Goal: Transaction & Acquisition: Purchase product/service

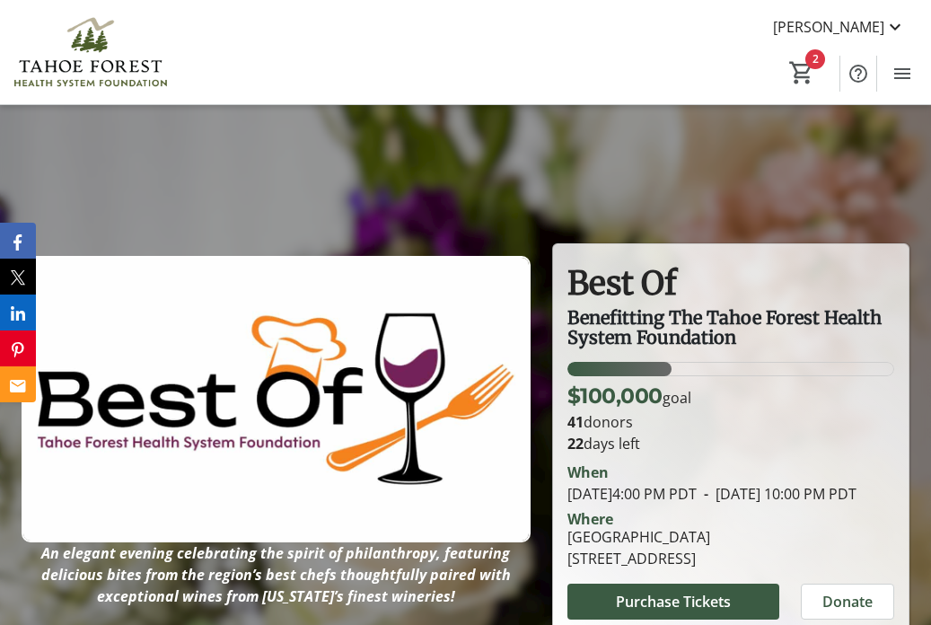
scroll to position [392, 0]
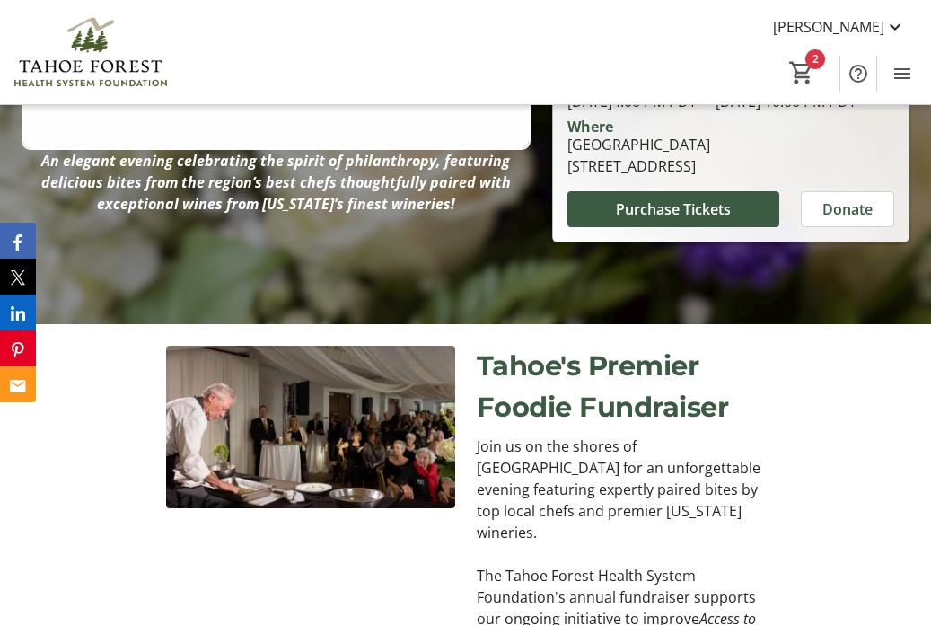
click at [663, 220] on span "Purchase Tickets" at bounding box center [673, 209] width 115 height 22
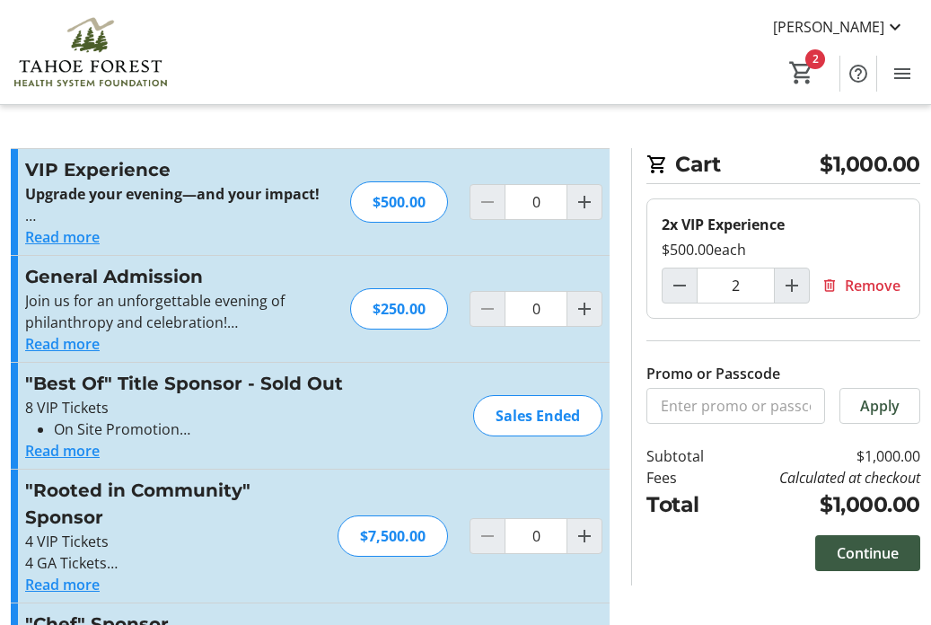
type input "2"
click at [689, 293] on mat-icon "Decrement by one" at bounding box center [680, 286] width 22 height 22
type input "1"
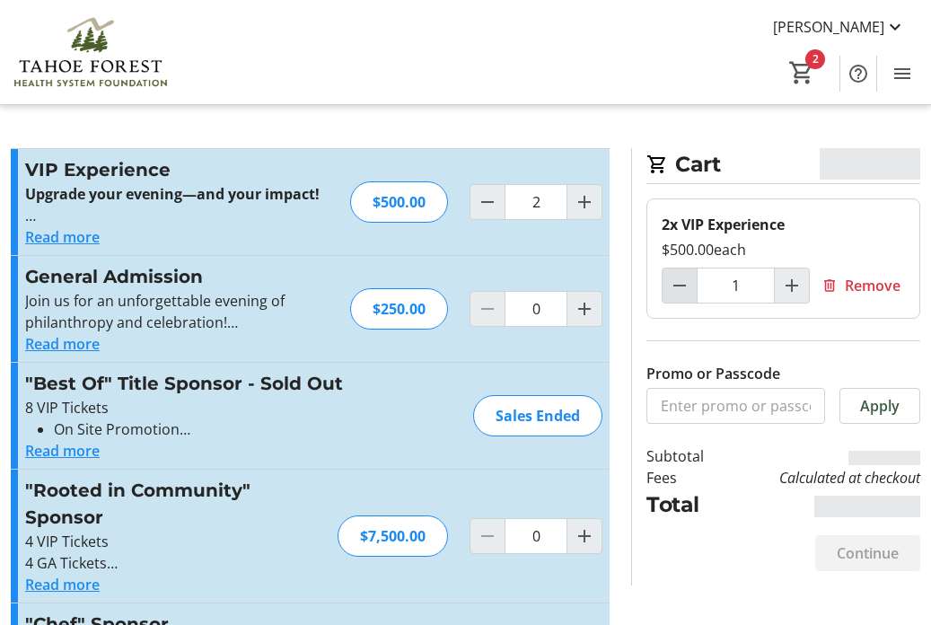
type input "1"
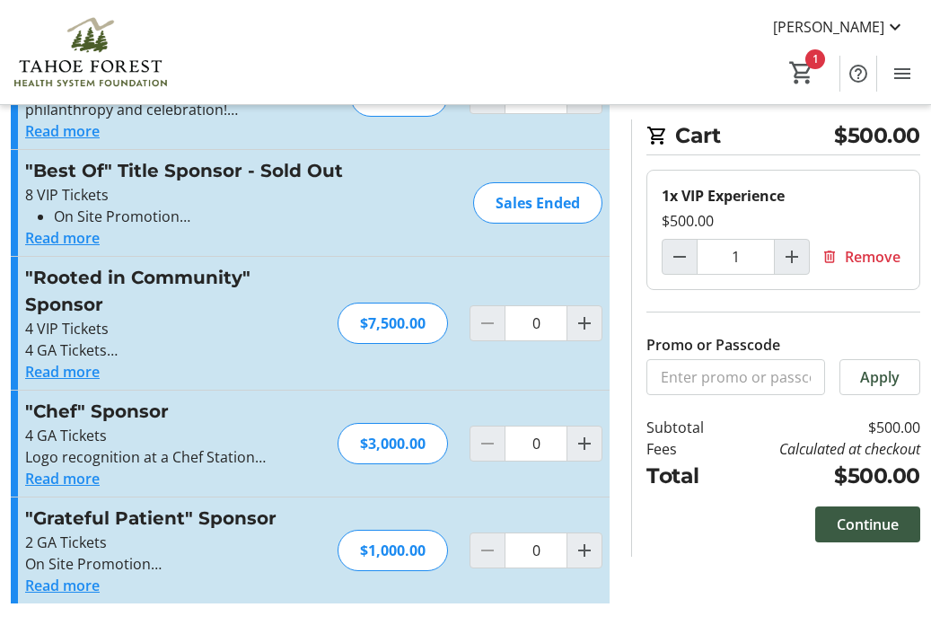
scroll to position [213, 0]
click at [584, 553] on mat-icon "Increment by one" at bounding box center [584, 550] width 22 height 22
type input "1"
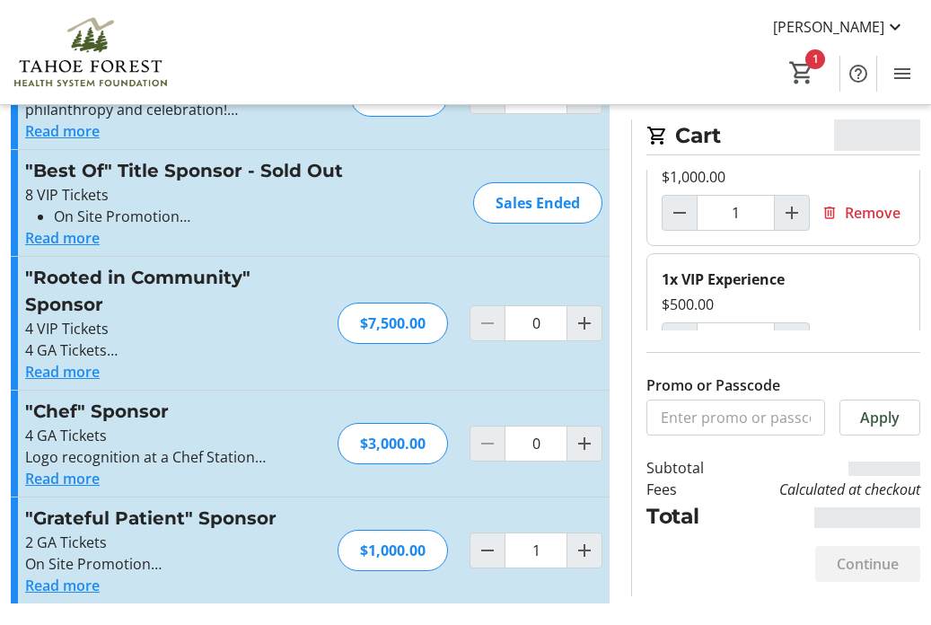
scroll to position [65, 0]
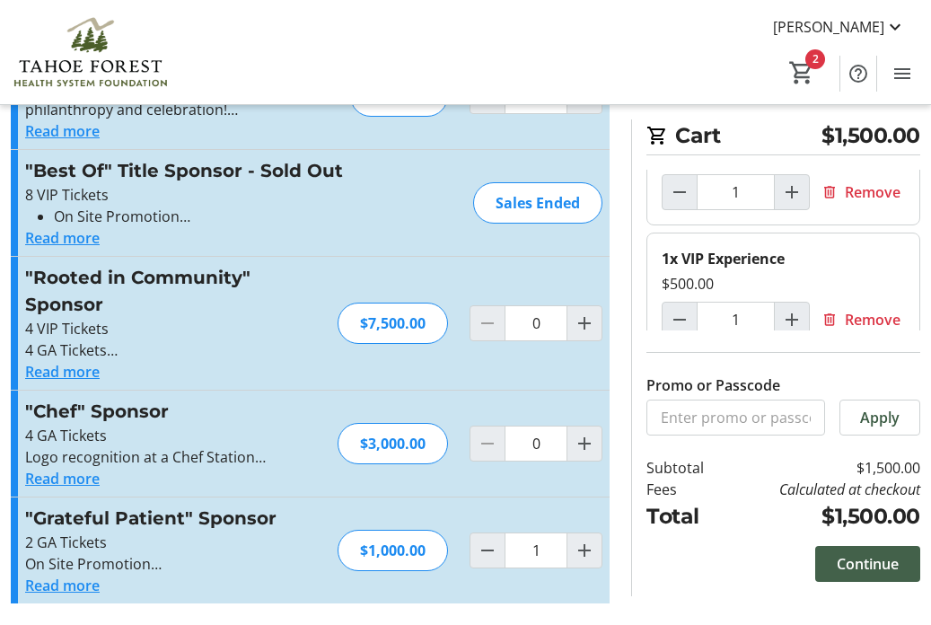
click at [883, 568] on span "Continue" at bounding box center [867, 564] width 62 height 22
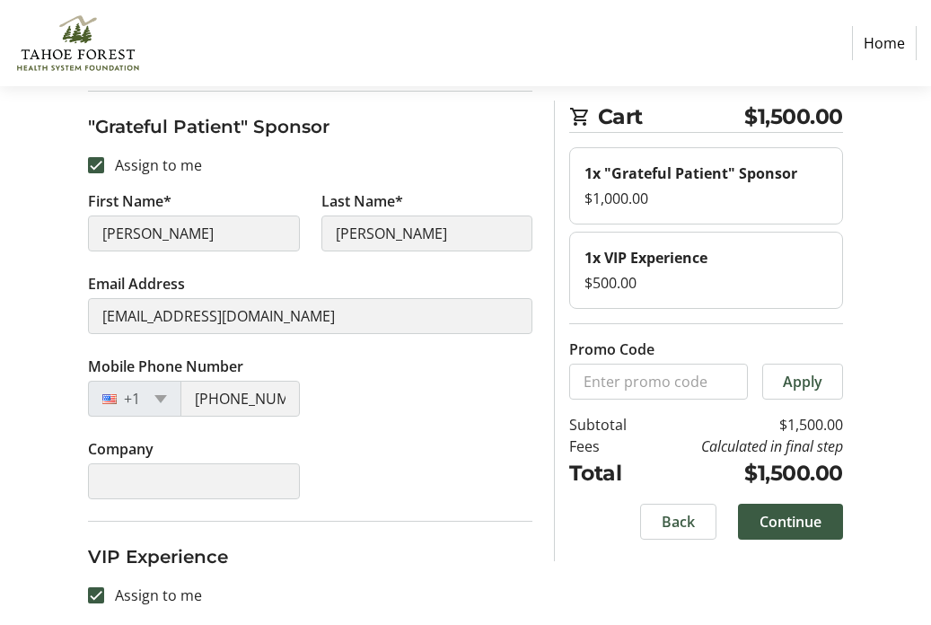
scroll to position [286, 0]
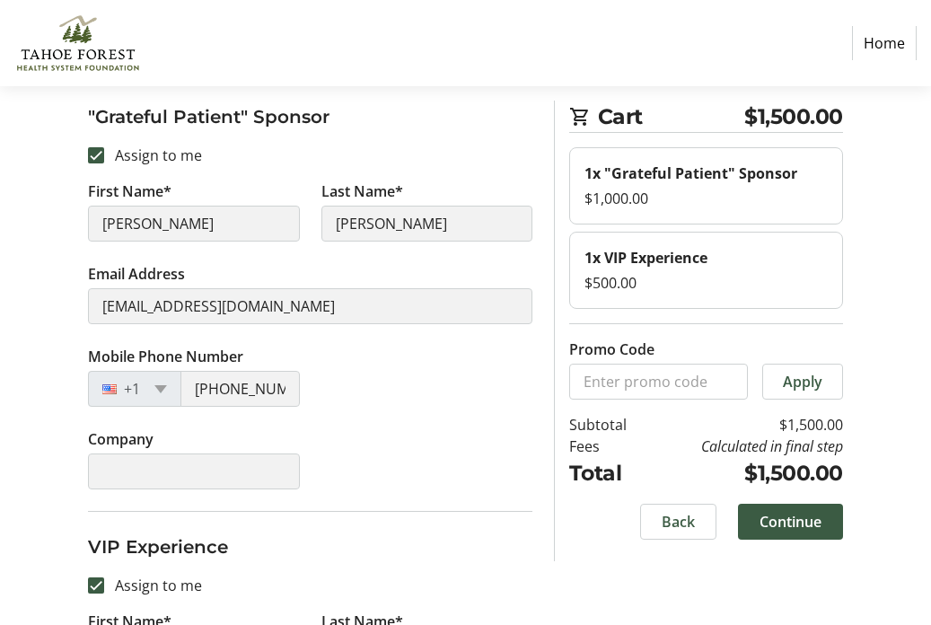
click at [51, 204] on div "Assign Tickets Enter details for each attendee so that they receive their ticke…" at bounding box center [465, 420] width 931 height 1042
click at [96, 157] on input "Assign to me" at bounding box center [96, 155] width 16 height 16
checkbox input "false"
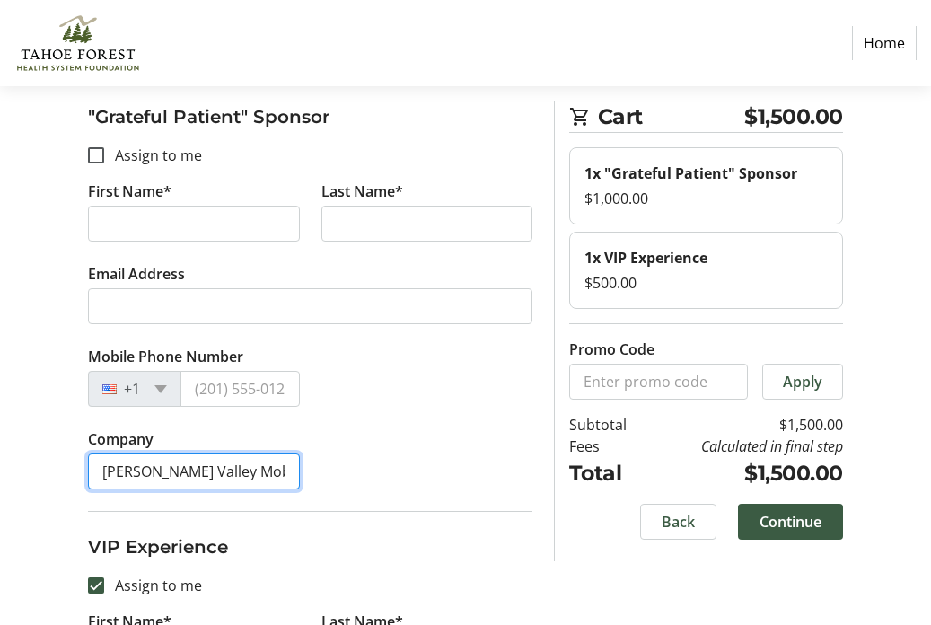
type input "[PERSON_NAME] Valley Mobile Notary"
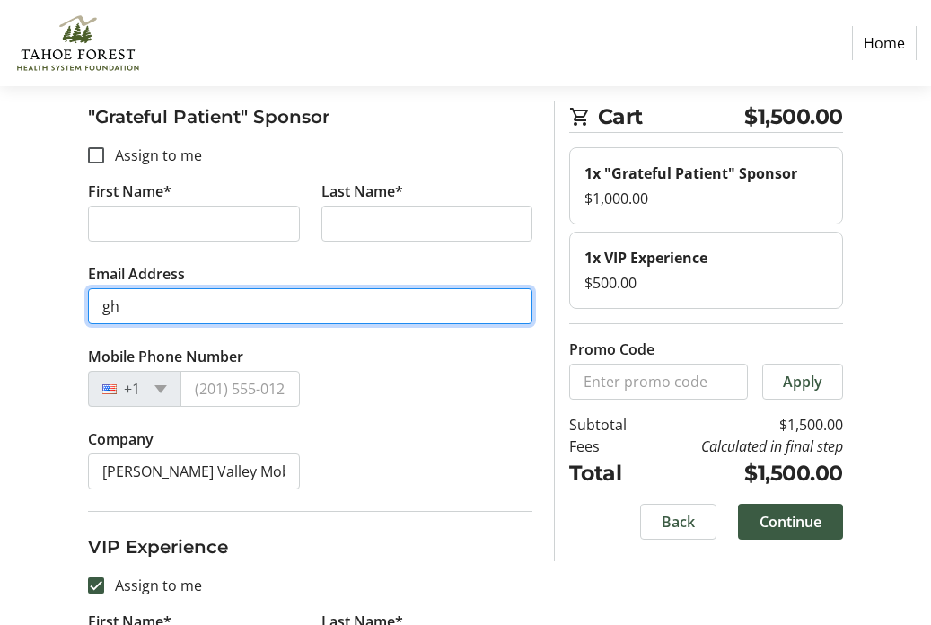
type input "g"
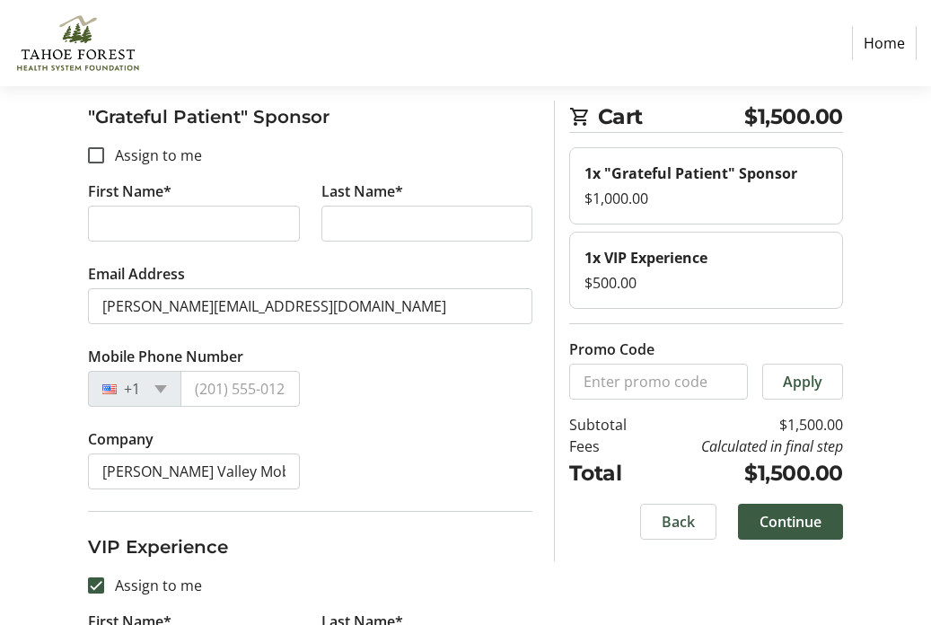
type input "[PERSON_NAME][EMAIL_ADDRESS][DOMAIN_NAME]"
type input "[PHONE_NUMBER]"
click at [293, 439] on tr-form-field "Company [PERSON_NAME] Valley Mobile Notary" at bounding box center [193, 469] width 232 height 83
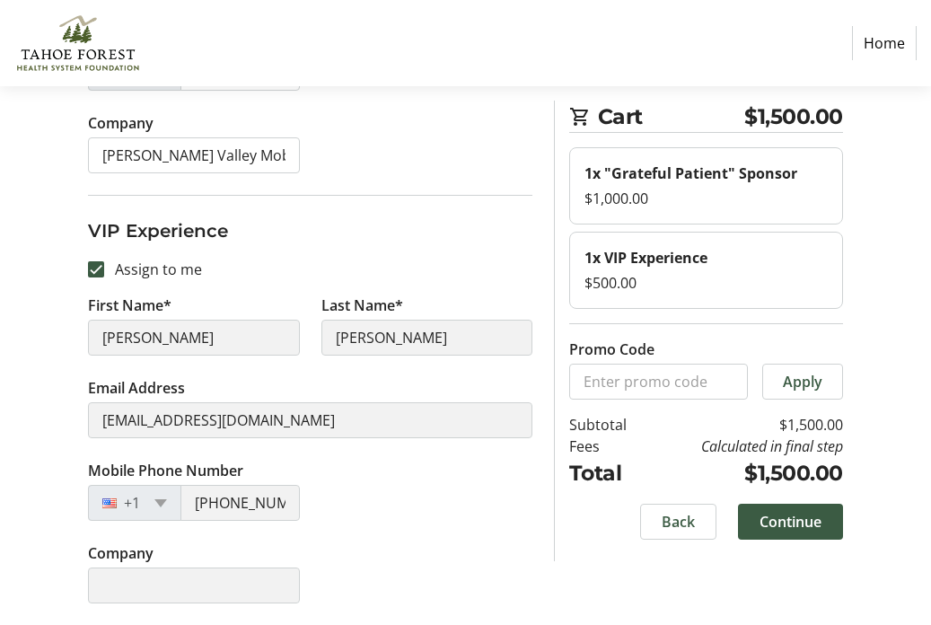
scroll to position [602, 0]
click at [92, 270] on input "Assign to me" at bounding box center [96, 269] width 16 height 16
checkbox input "false"
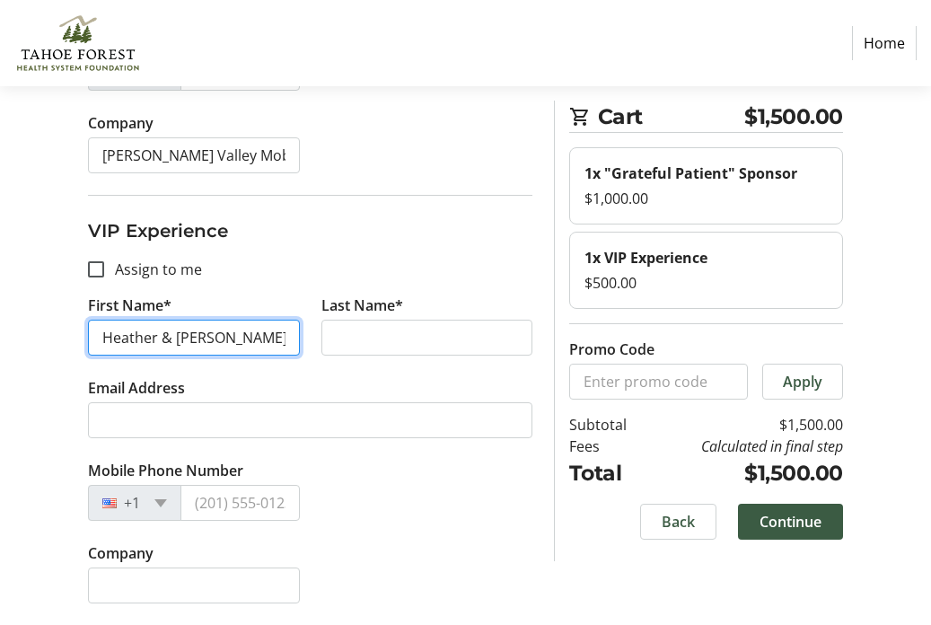
type input "Heather & [PERSON_NAME]"
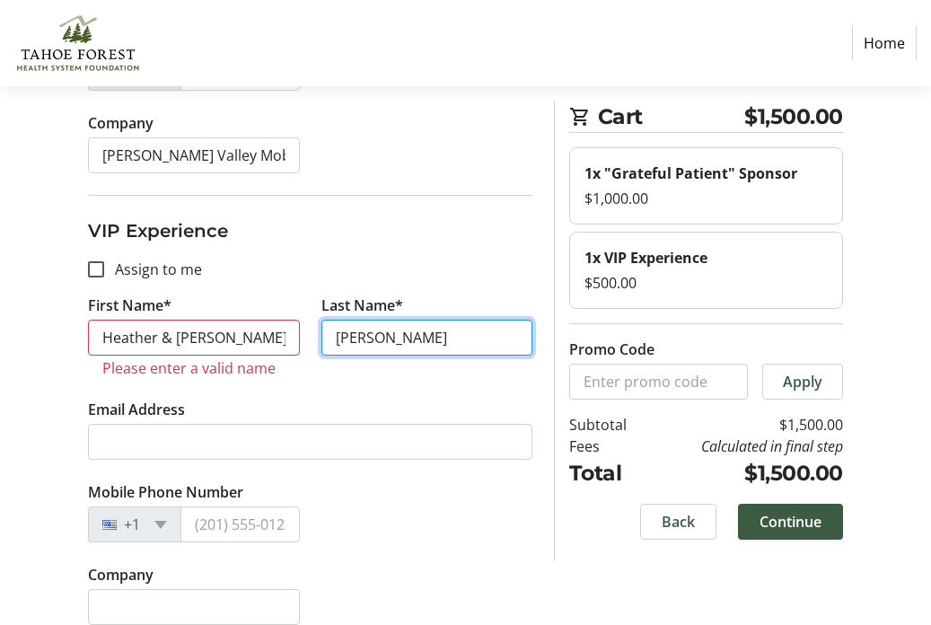
type input "[PERSON_NAME]"
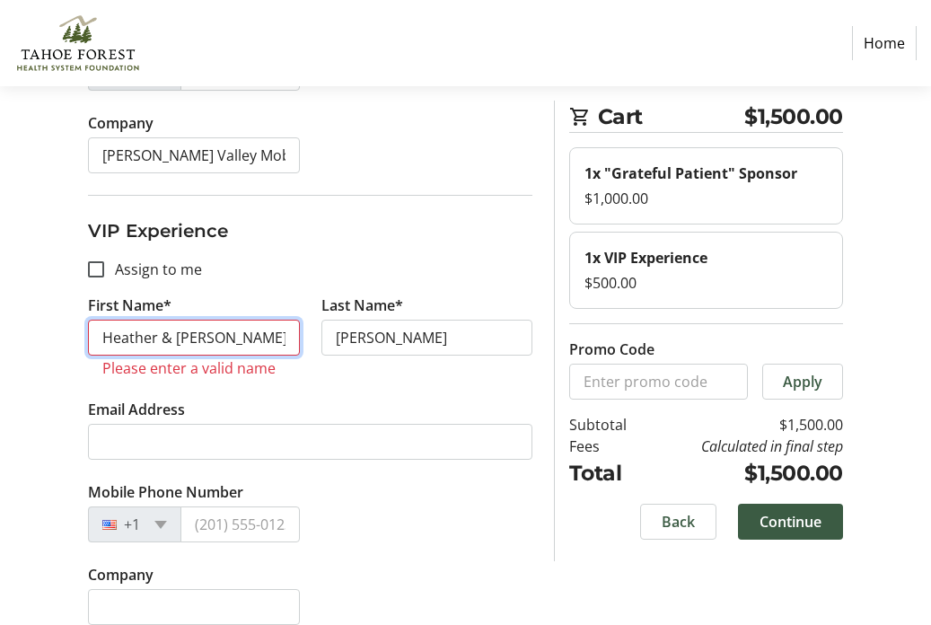
drag, startPoint x: 223, startPoint y: 343, endPoint x: 87, endPoint y: 338, distance: 135.6
click at [87, 338] on tr-form-field "First Name* [PERSON_NAME] & [PERSON_NAME] Please enter a valid name" at bounding box center [193, 346] width 232 height 104
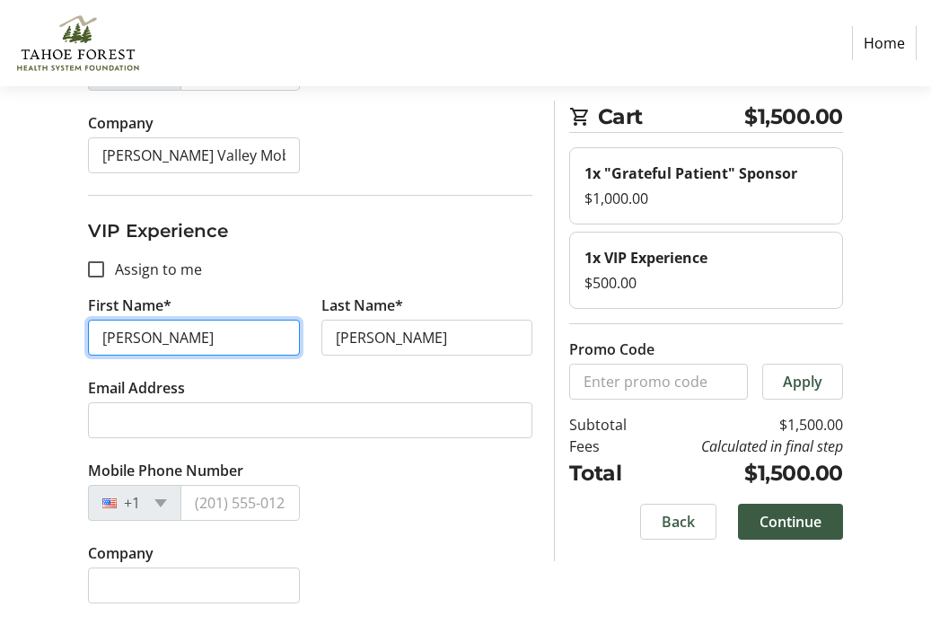
type input "[PERSON_NAME]"
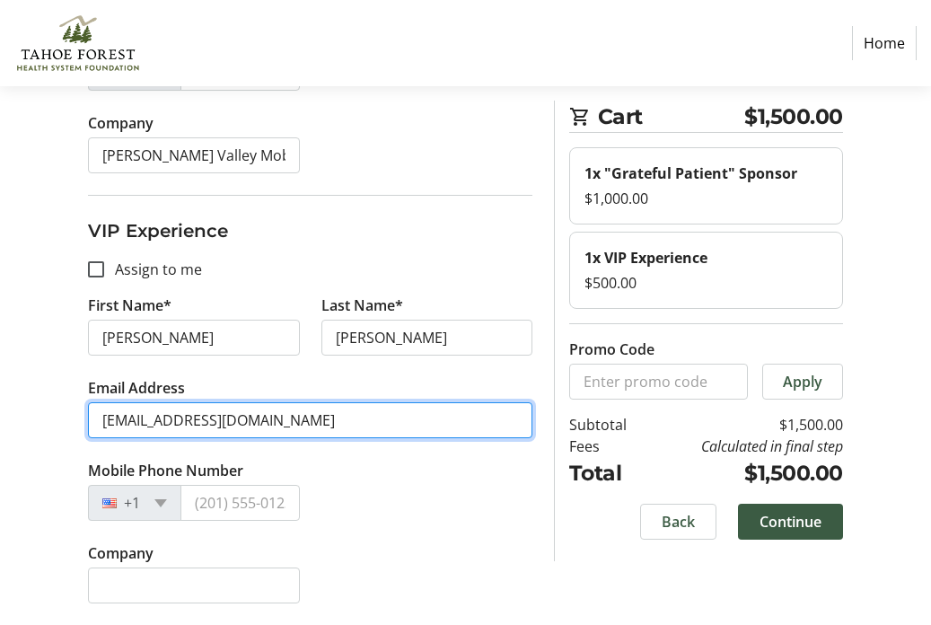
type input "[EMAIL_ADDRESS][DOMAIN_NAME]"
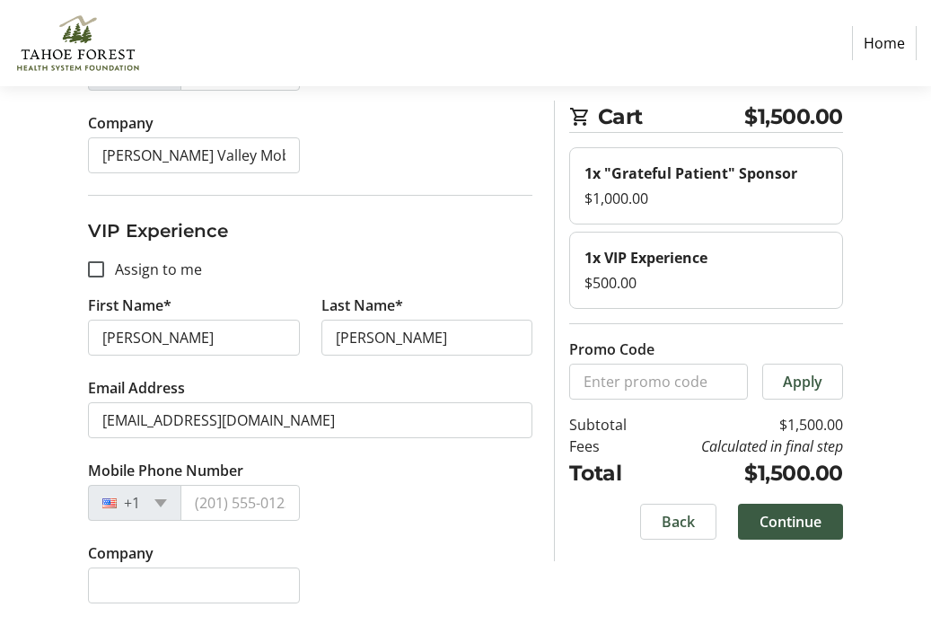
click at [342, 546] on div "Company" at bounding box center [310, 583] width 466 height 83
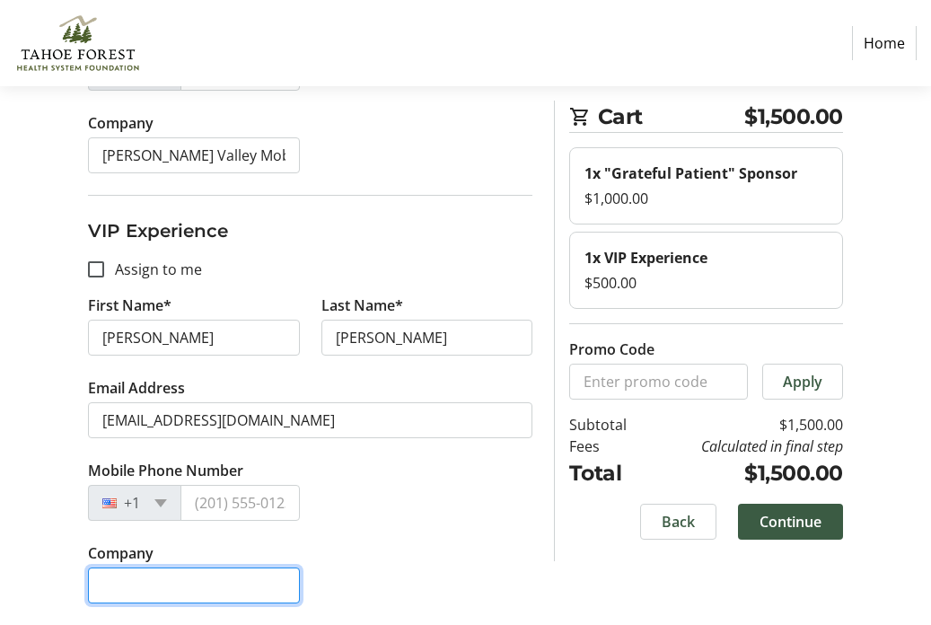
click at [160, 576] on input "Company" at bounding box center [193, 585] width 211 height 36
type input "[PERSON_NAME] to accompany me text exchange with [PERSON_NAME] :-)"
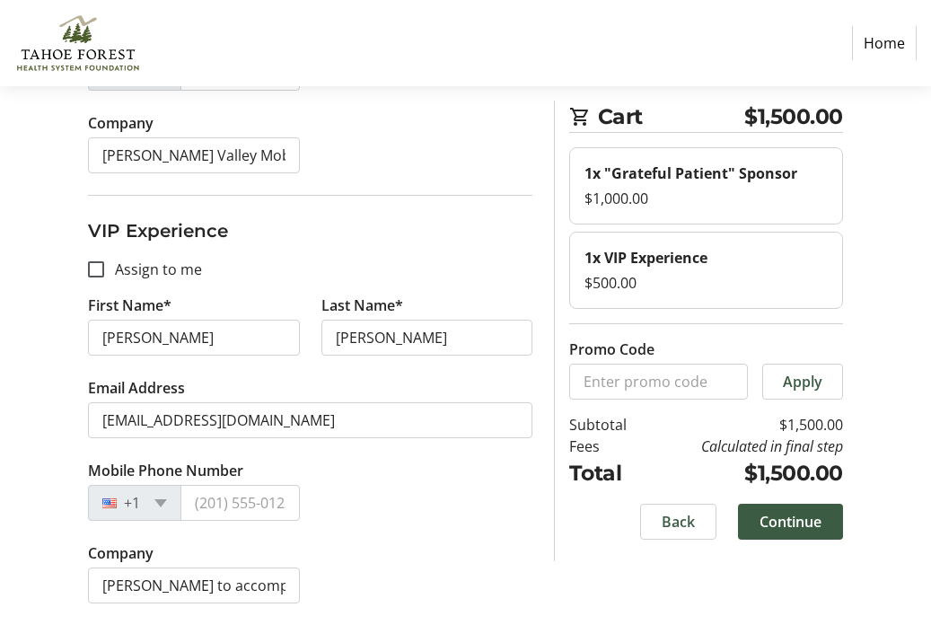
click at [417, 541] on div "Mobile Phone Number +1" at bounding box center [310, 500] width 466 height 83
click at [790, 524] on span "Continue" at bounding box center [790, 522] width 62 height 22
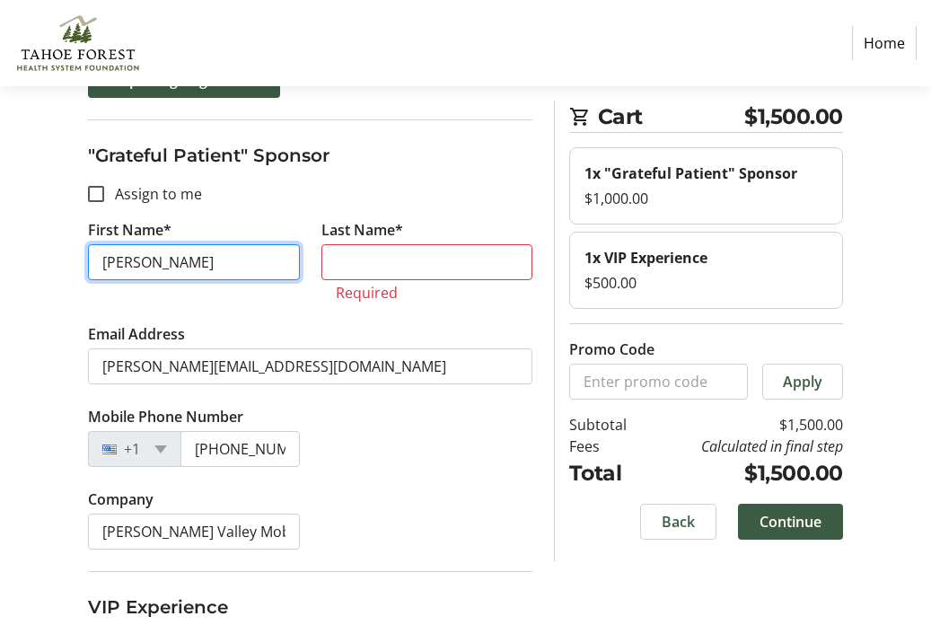
scroll to position [249, 0]
type input "[PERSON_NAME]"
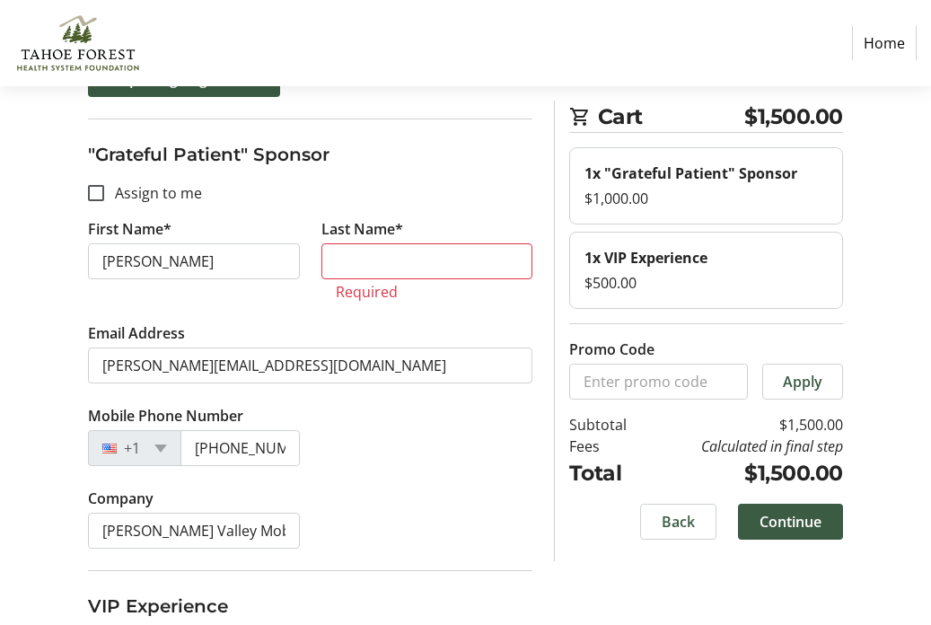
click at [389, 281] on tr-form-field "Last Name* Required" at bounding box center [426, 270] width 232 height 104
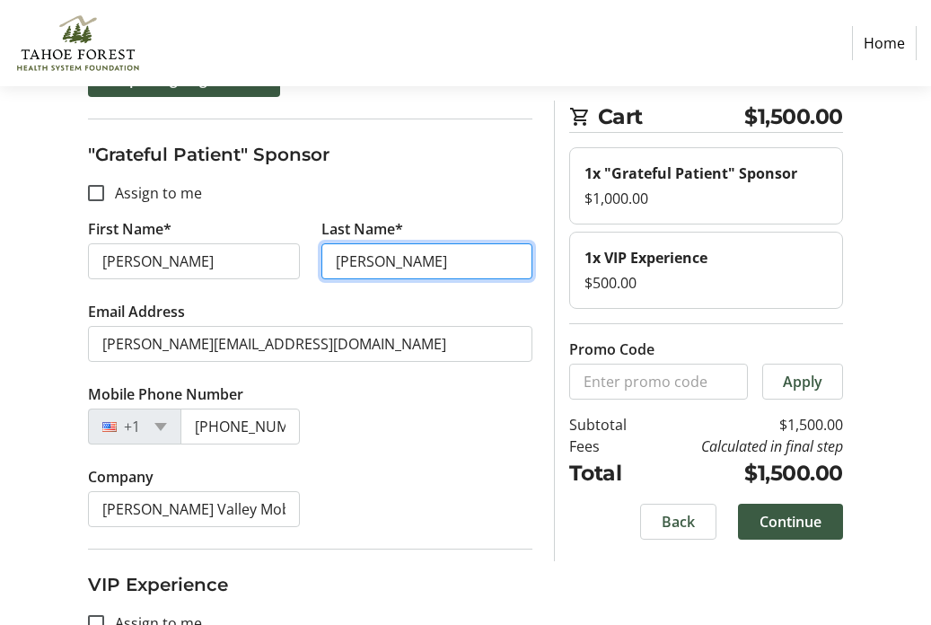
type input "[PERSON_NAME]"
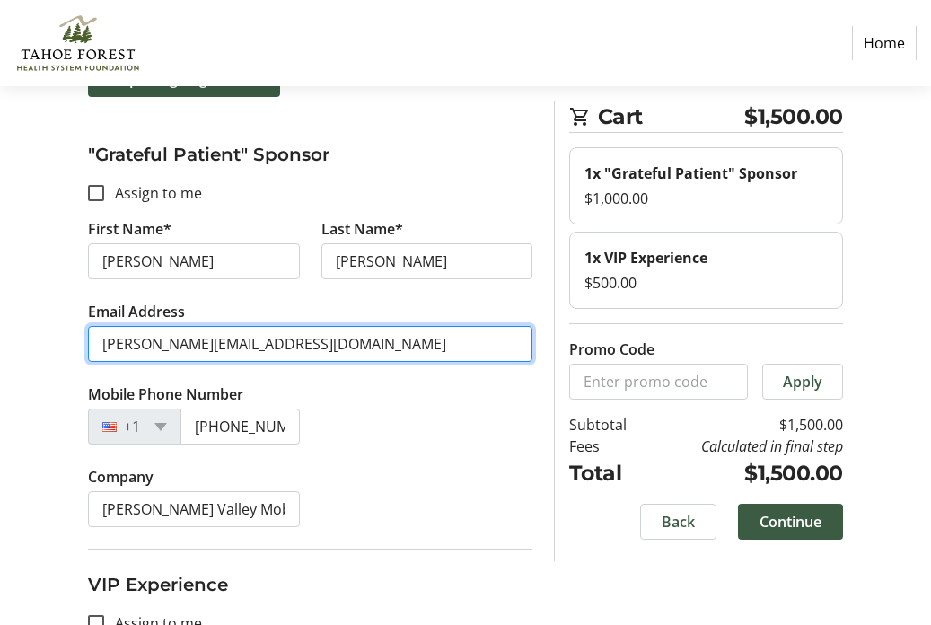
click at [411, 354] on input "[PERSON_NAME][EMAIL_ADDRESS][DOMAIN_NAME]" at bounding box center [310, 344] width 444 height 36
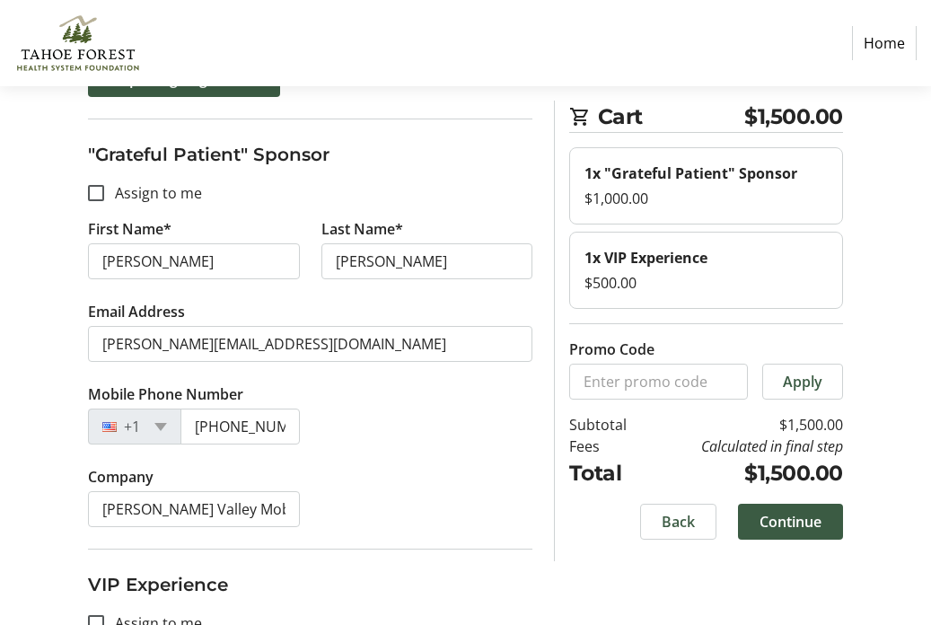
click at [444, 150] on h3 ""Grateful Patient" Sponsor" at bounding box center [310, 154] width 444 height 27
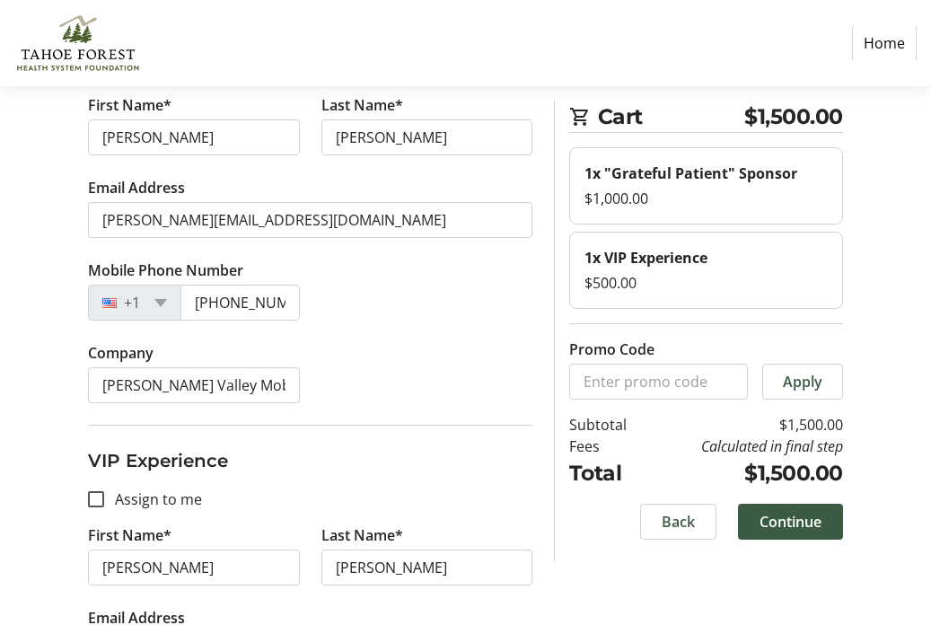
scroll to position [373, 0]
click at [808, 532] on span at bounding box center [790, 521] width 105 height 43
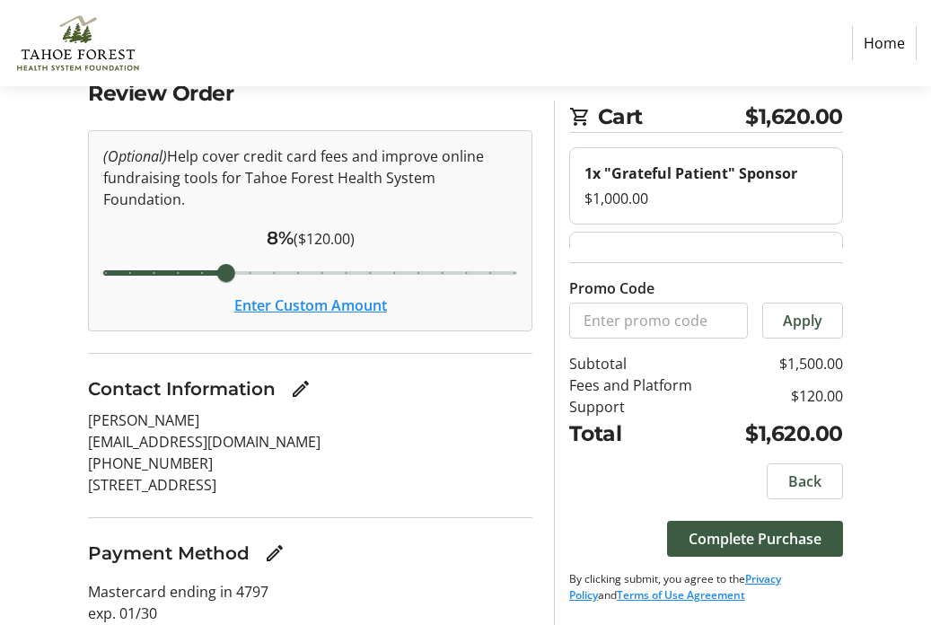
scroll to position [107, 0]
click at [746, 545] on span "Complete Purchase" at bounding box center [754, 539] width 133 height 22
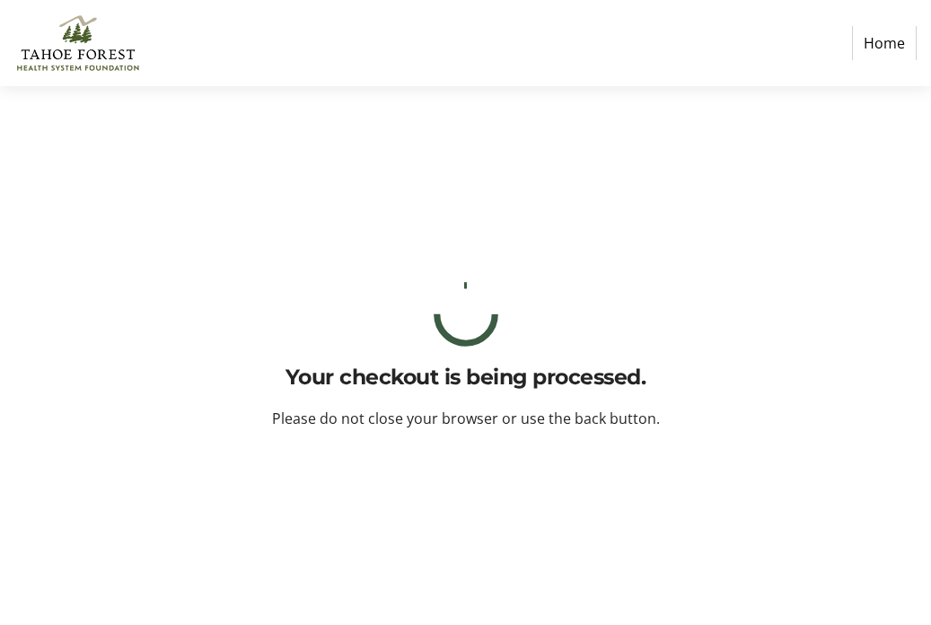
scroll to position [0, 0]
